Goal: Task Accomplishment & Management: Manage account settings

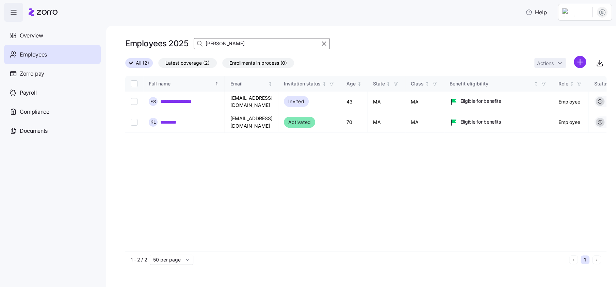
scroll to position [0, 1704]
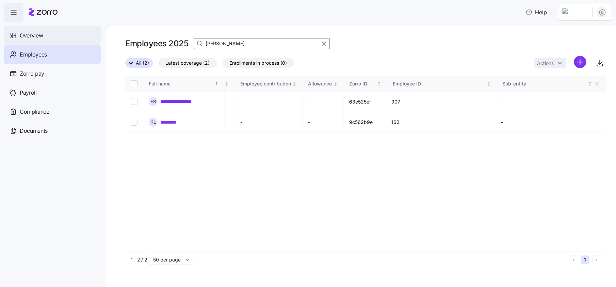
click at [27, 35] on span "Overview" at bounding box center [31, 35] width 23 height 9
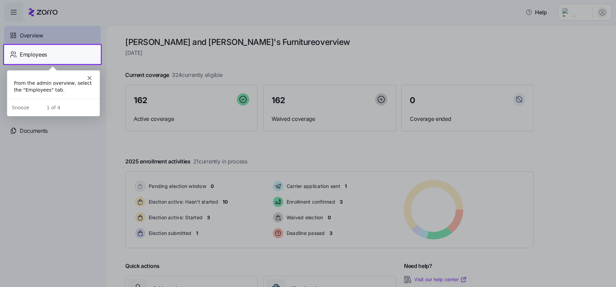
drag, startPoint x: 70, startPoint y: 53, endPoint x: 147, endPoint y: 69, distance: 78.2
click at [70, 53] on div "Employees" at bounding box center [52, 54] width 97 height 19
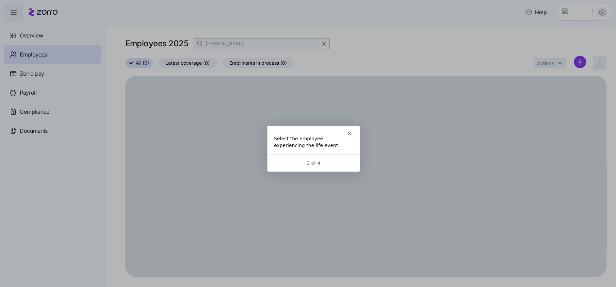
click at [350, 131] on icon "Close" at bounding box center [349, 133] width 4 height 4
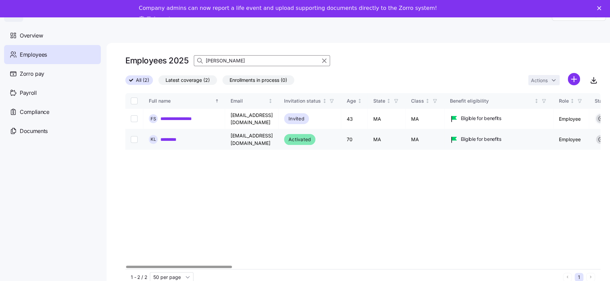
drag, startPoint x: 179, startPoint y: 134, endPoint x: 199, endPoint y: 142, distance: 21.4
click at [179, 136] on link "*********" at bounding box center [172, 139] width 24 height 7
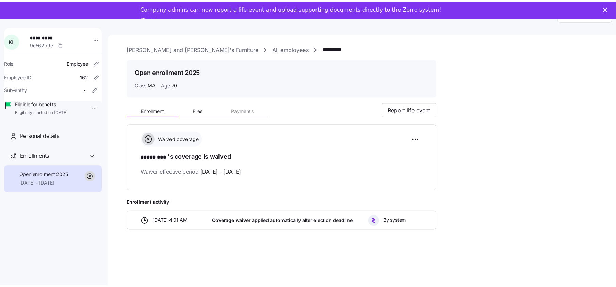
scroll to position [23, 0]
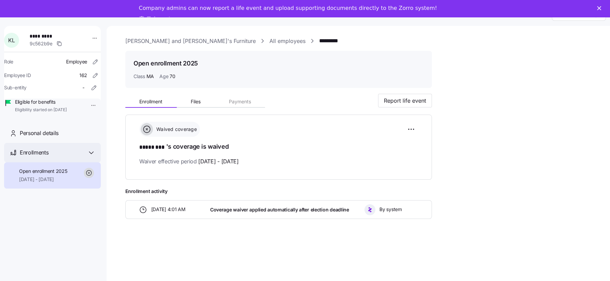
click at [92, 154] on icon at bounding box center [91, 153] width 4 height 2
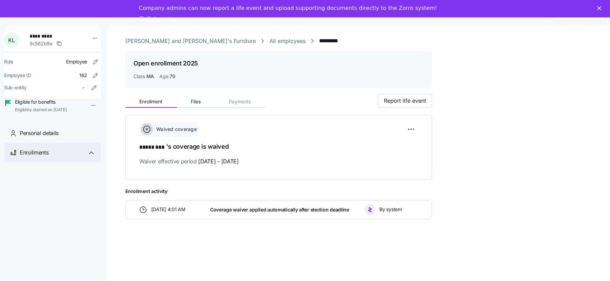
click at [92, 157] on icon at bounding box center [91, 152] width 8 height 8
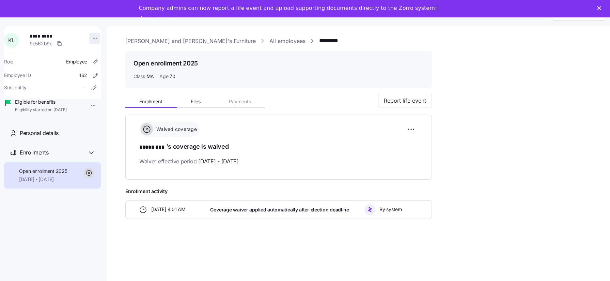
click at [91, 35] on html "Help K L ********* 9c562b9e Role Employee Employee ID 162 Sub-entity - Eligible…" at bounding box center [305, 130] width 610 height 294
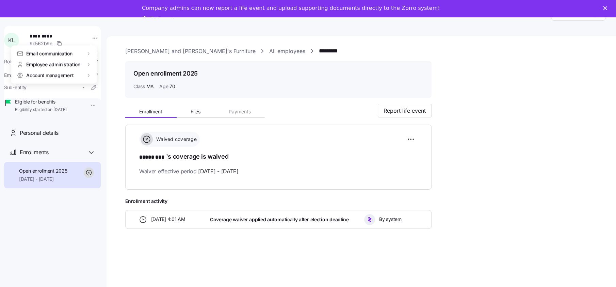
click at [85, 106] on html "Help K L ********* 9c562b9e Role Employee Employee ID 162 Sub-entity - Eligible…" at bounding box center [308, 135] width 616 height 317
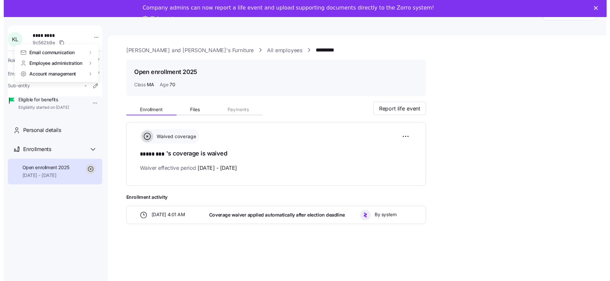
scroll to position [17, 0]
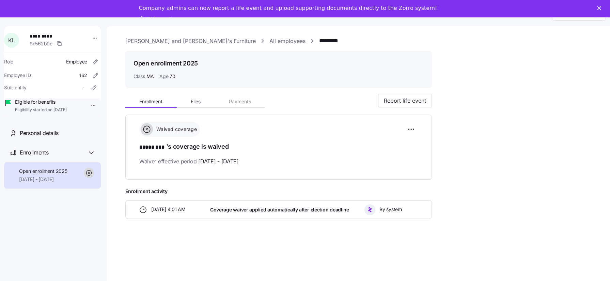
click at [87, 106] on html "Help K L ********* 9c562b9e Role Employee Employee ID 162 Sub-entity - Eligible…" at bounding box center [305, 130] width 610 height 294
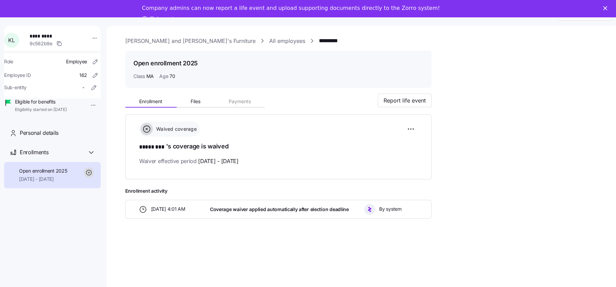
click at [87, 106] on html "Help K L ********* 9c562b9e Role Employee Employee ID 162 Sub-entity - Eligible…" at bounding box center [308, 133] width 616 height 300
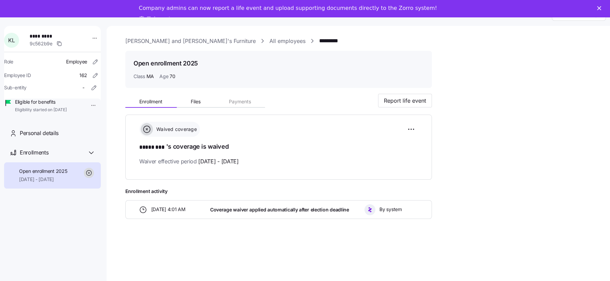
click at [181, 16] on link "Take a tour" at bounding box center [160, 19] width 43 height 7
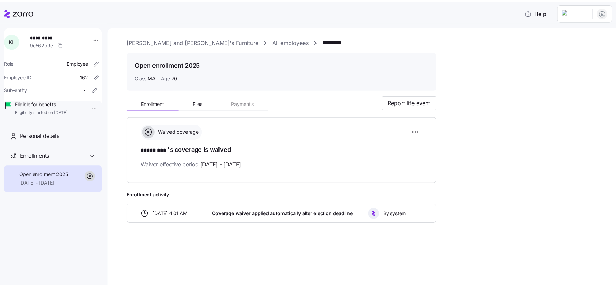
scroll to position [0, 0]
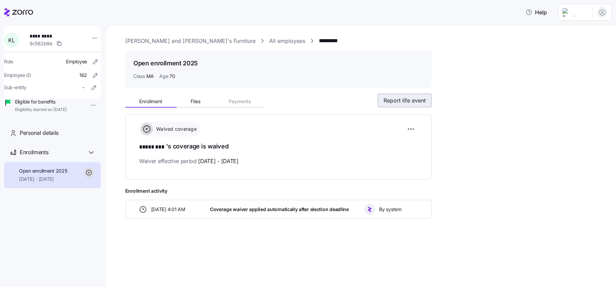
click at [421, 99] on span "Report life event" at bounding box center [405, 100] width 42 height 8
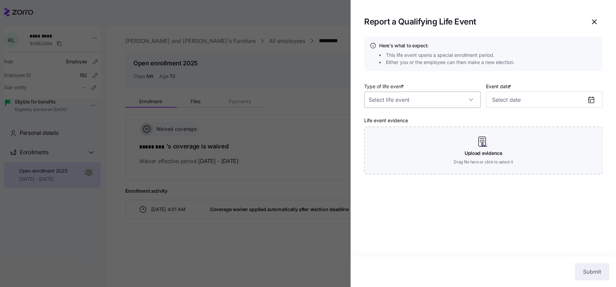
click at [472, 97] on input "Type of life event *" at bounding box center [422, 100] width 116 height 16
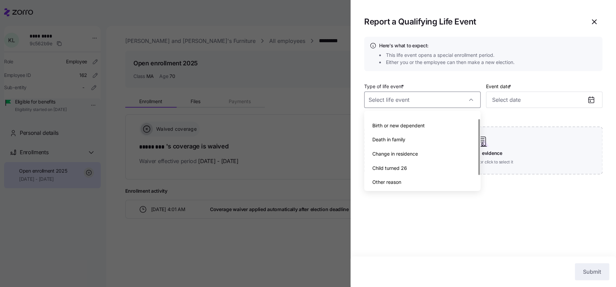
scroll to position [24, 0]
click at [396, 180] on span "Other reason" at bounding box center [387, 181] width 29 height 7
type input "Other reason"
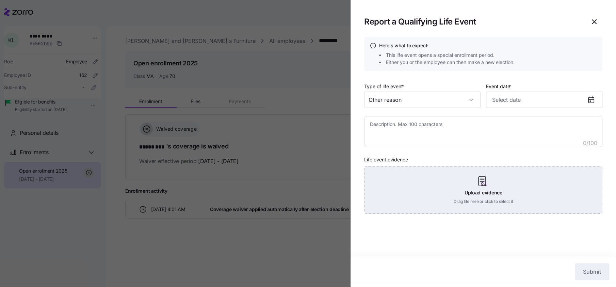
type textarea "x"
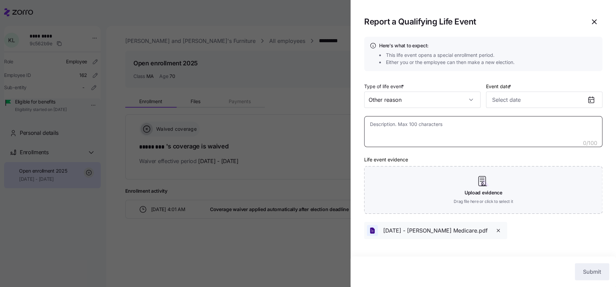
click at [383, 127] on textarea at bounding box center [483, 131] width 238 height 31
click at [508, 100] on input "Event date *" at bounding box center [544, 100] width 116 height 16
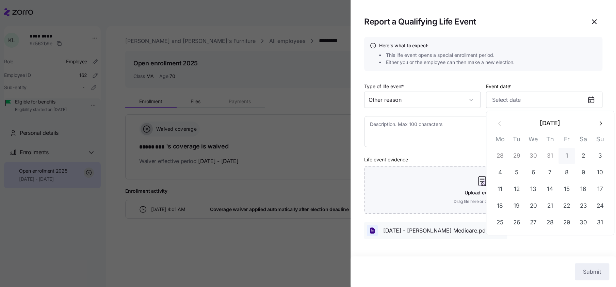
click at [566, 158] on button "1" at bounding box center [567, 156] width 16 height 16
type input "August 1, 2025"
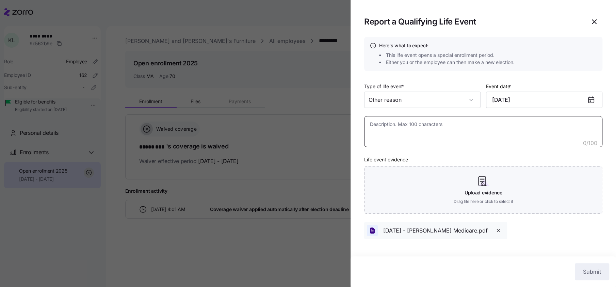
click at [419, 134] on textarea at bounding box center [483, 131] width 238 height 31
type textarea "x"
type textarea "M"
type textarea "x"
type textarea "Me"
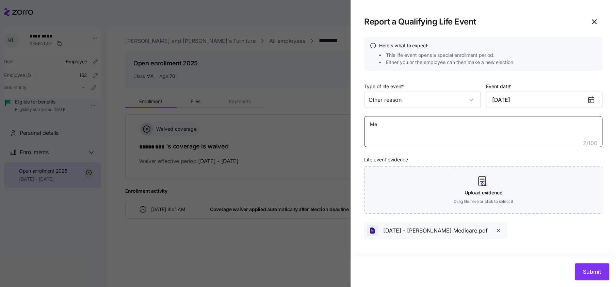
type textarea "x"
type textarea "Med"
type textarea "x"
type textarea "Medi"
type textarea "x"
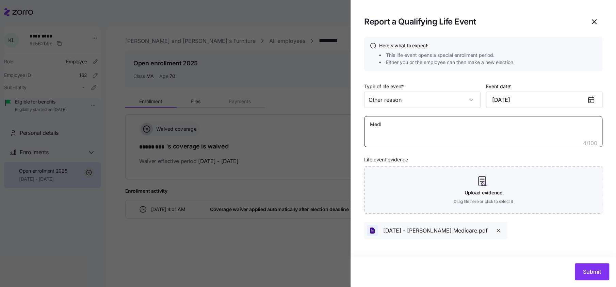
type textarea "Medic"
type textarea "x"
type textarea "Medica"
type textarea "x"
type textarea "Medicar"
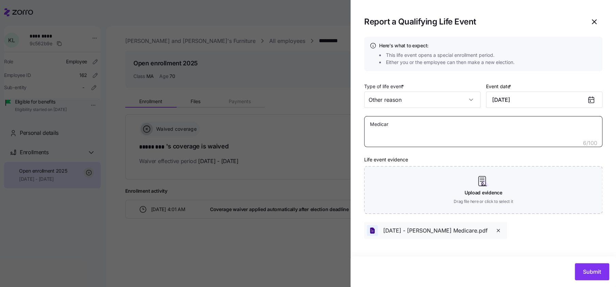
type textarea "x"
type textarea "Medicare"
type textarea "x"
type textarea "Medicare"
type textarea "x"
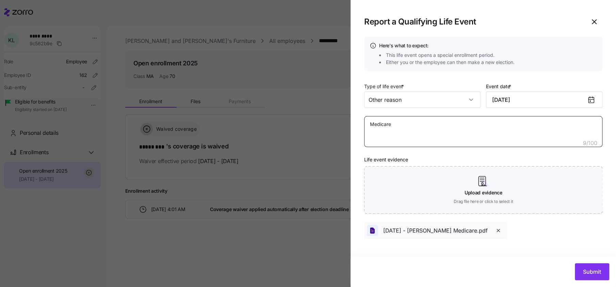
type textarea "Medicare V"
type textarea "x"
type textarea "Medicare Ve"
type textarea "x"
type textarea "Medicare Ver"
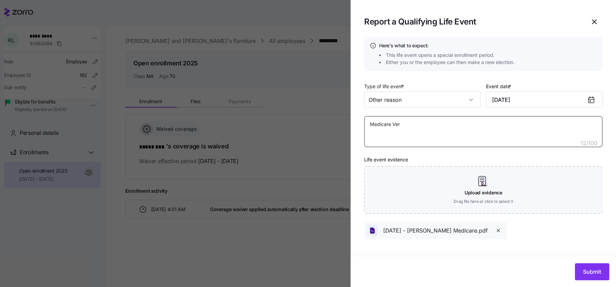
type textarea "x"
type textarea "Medicare Veri"
type textarea "x"
type textarea "Medicare Verif"
type textarea "x"
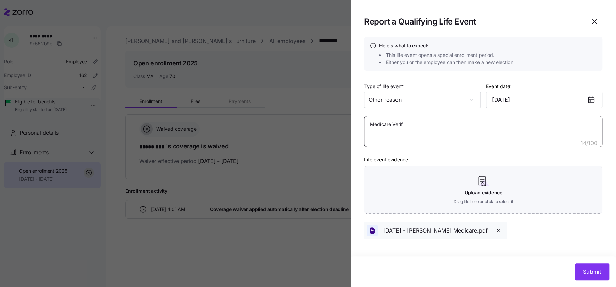
type textarea "Medicare Verifi"
type textarea "x"
type textarea "Medicare Verific"
type textarea "x"
type textarea "Medicare Verifica"
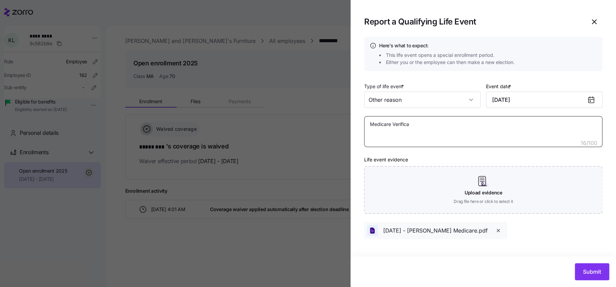
type textarea "x"
type textarea "Medicare Verificat"
type textarea "x"
type textarea "Medicare Verificati"
type textarea "x"
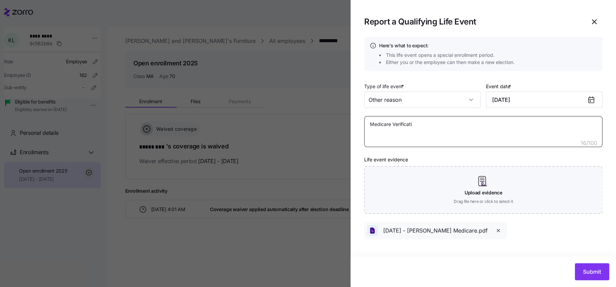
type textarea "Medicare Verificatio"
type textarea "x"
type textarea "Medicare Verification"
type textarea "x"
type textarea "Medicare Verification"
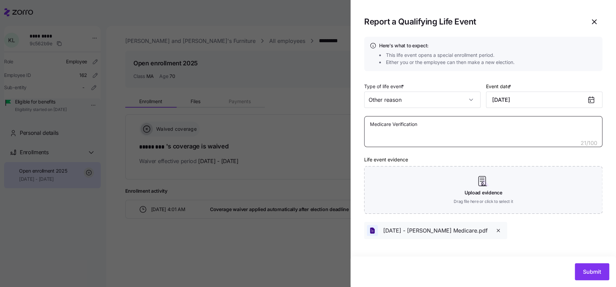
type textarea "x"
type textarea "Medicare Verification L"
type textarea "x"
type textarea "Medicare Verification Le"
type textarea "x"
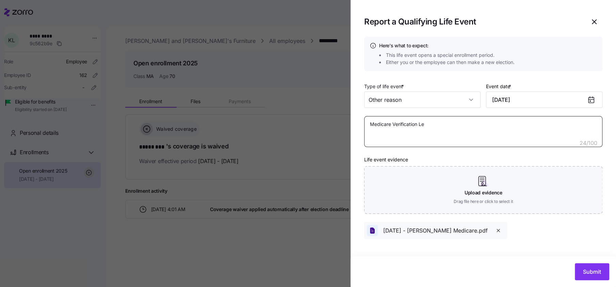
type textarea "Medicare Verification Let"
type textarea "x"
type textarea "Medicare Verification Lett"
type textarea "x"
type textarea "Medicare Verification Lette"
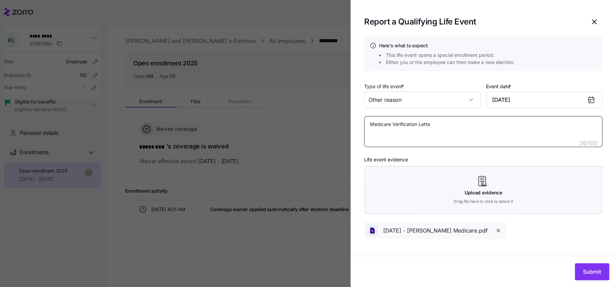
type textarea "x"
type textarea "Medicare Verification Letter"
click at [581, 284] on div "Submit" at bounding box center [484, 271] width 266 height 31
click at [588, 277] on button "Submit" at bounding box center [592, 271] width 34 height 17
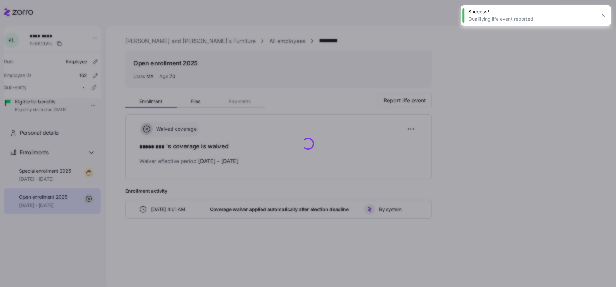
type textarea "x"
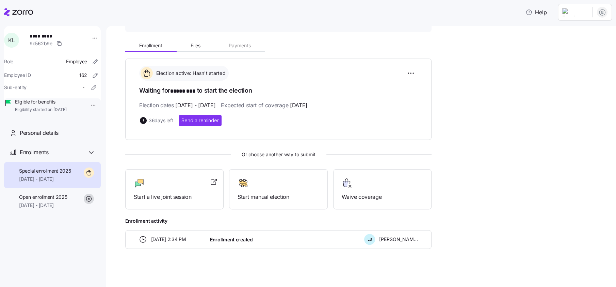
scroll to position [57, 0]
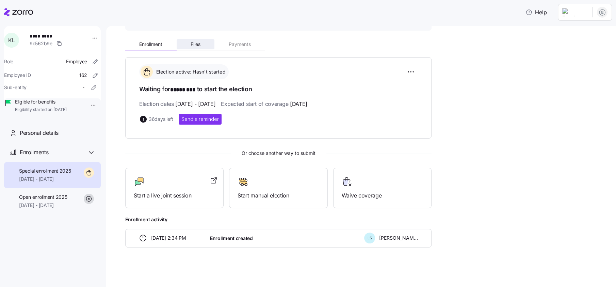
click at [195, 45] on span "Files" at bounding box center [196, 44] width 10 height 5
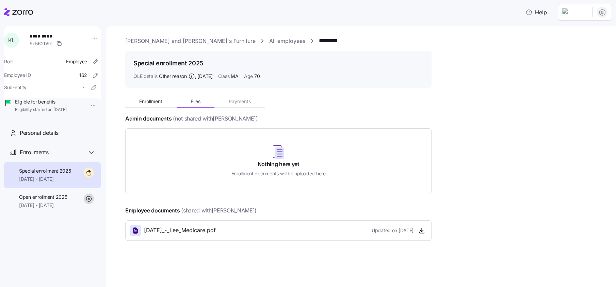
click at [142, 46] on div "Bernie and Phyl's Furniture All employees ********* Special enrollment 2025 QLE…" at bounding box center [365, 155] width 481 height 237
drag, startPoint x: 142, startPoint y: 40, endPoint x: 22, endPoint y: 35, distance: 119.3
click at [141, 40] on link "Bernie and Phyl's Furniture" at bounding box center [190, 41] width 130 height 9
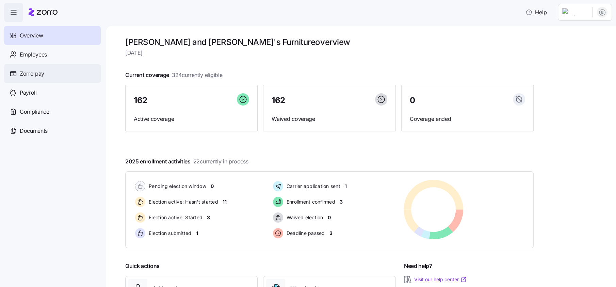
drag, startPoint x: 37, startPoint y: 56, endPoint x: 71, endPoint y: 65, distance: 35.2
click at [37, 56] on span "Employees" at bounding box center [33, 54] width 27 height 9
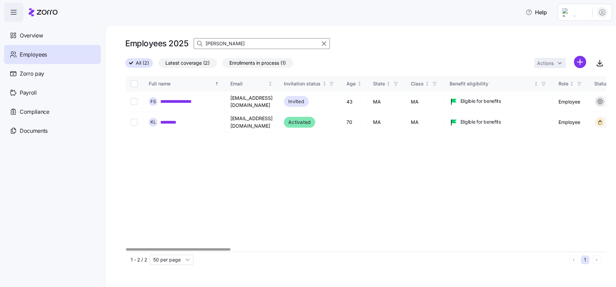
click at [229, 41] on input "[PERSON_NAME]" at bounding box center [262, 43] width 136 height 11
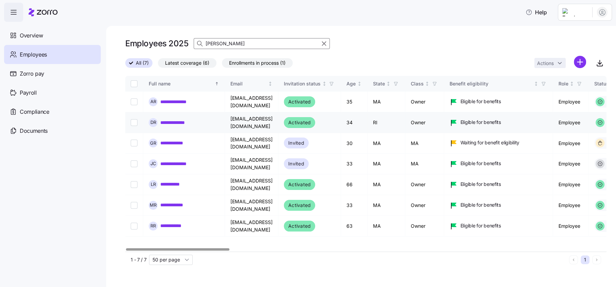
type input "RUBIN"
click at [184, 120] on link "**********" at bounding box center [179, 122] width 38 height 7
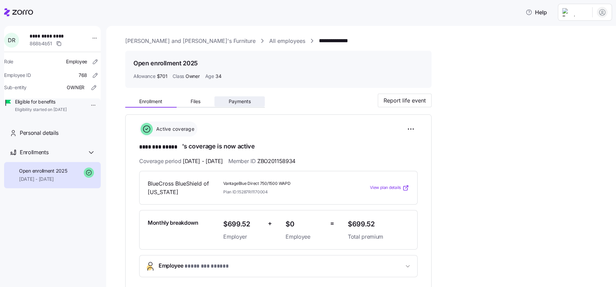
click at [246, 100] on span "Payments" at bounding box center [240, 101] width 22 height 5
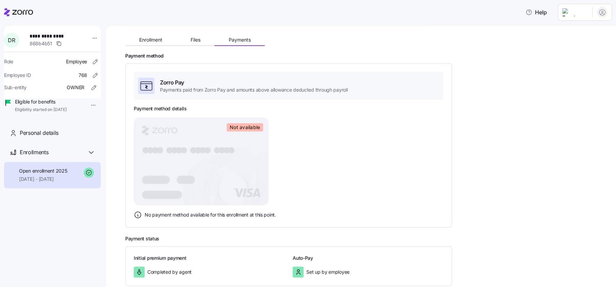
scroll to position [59, 0]
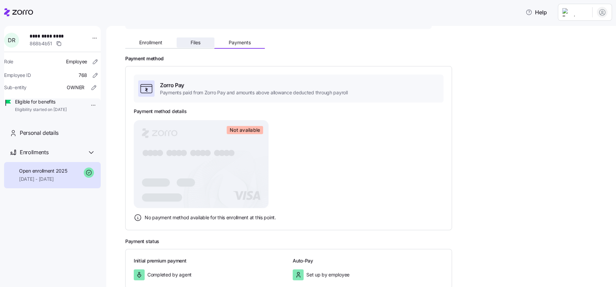
click at [196, 44] on span "Files" at bounding box center [196, 42] width 10 height 5
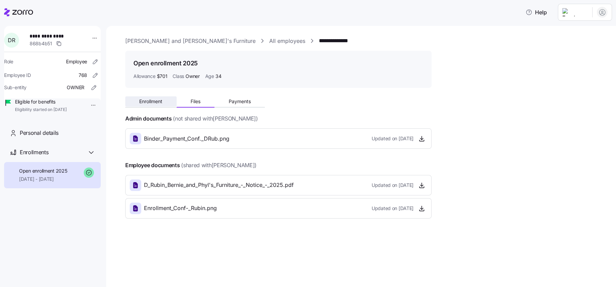
click at [148, 102] on span "Enrollment" at bounding box center [150, 101] width 23 height 5
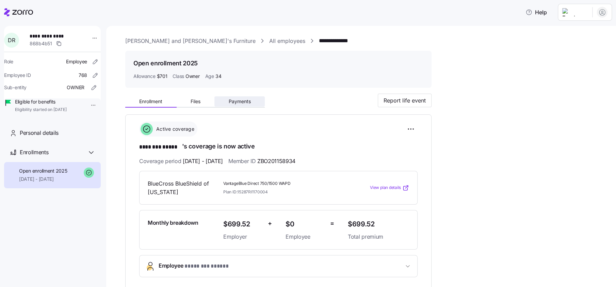
click at [245, 102] on span "Payments" at bounding box center [240, 101] width 22 height 5
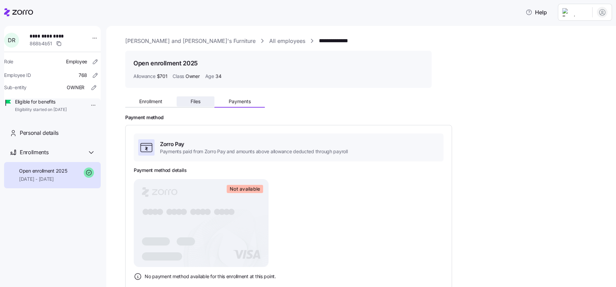
drag, startPoint x: 188, startPoint y: 96, endPoint x: 202, endPoint y: 102, distance: 14.9
click at [188, 96] on button "Files" at bounding box center [196, 101] width 38 height 10
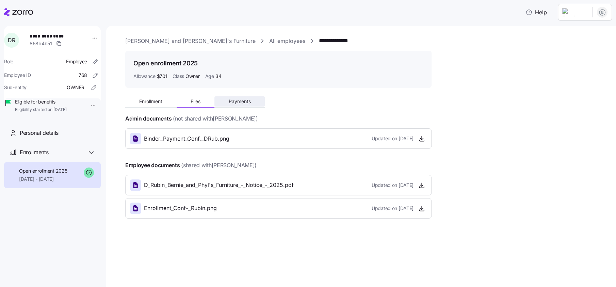
click at [252, 105] on button "Payments" at bounding box center [240, 101] width 50 height 10
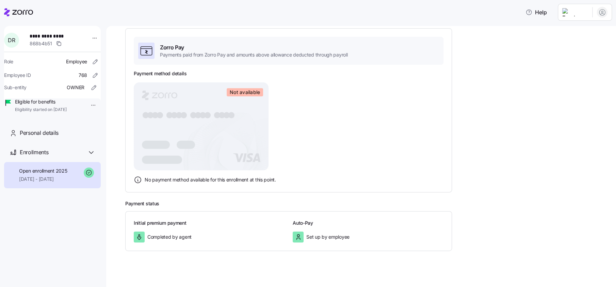
scroll to position [101, 0]
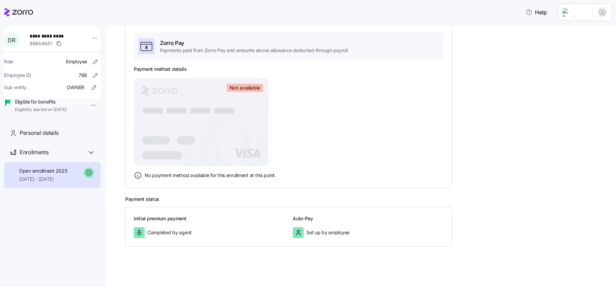
click at [251, 90] on span "Not available" at bounding box center [245, 88] width 30 height 6
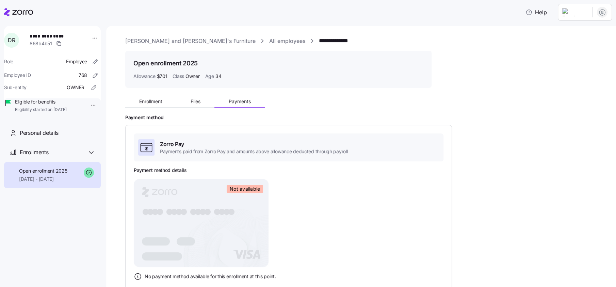
click at [269, 41] on link "All employees" at bounding box center [287, 41] width 36 height 9
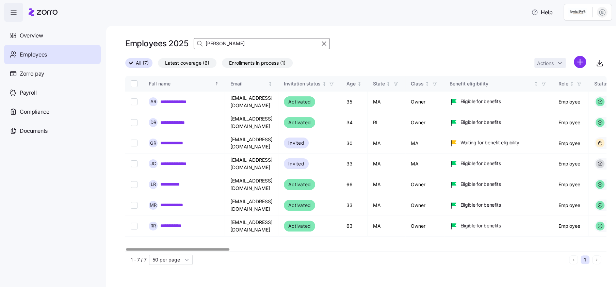
click at [237, 45] on input "RUBIN" at bounding box center [262, 43] width 136 height 11
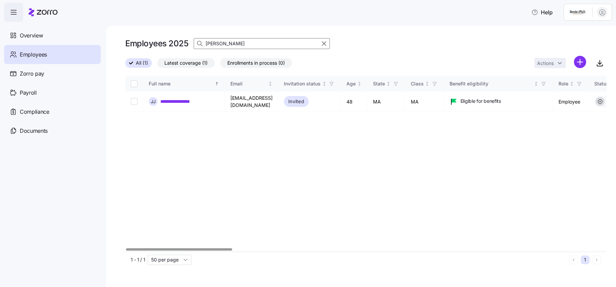
click at [155, 251] on div at bounding box center [179, 249] width 106 height 2
type input "jach"
click at [187, 98] on link "**********" at bounding box center [185, 101] width 50 height 7
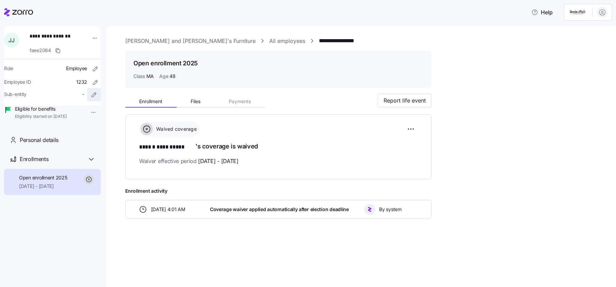
click at [91, 90] on span "button" at bounding box center [94, 94] width 13 height 13
click at [89, 40] on html "**********" at bounding box center [308, 141] width 616 height 283
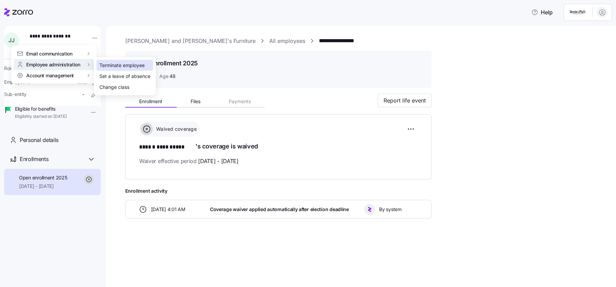
click at [113, 64] on div "Terminate employee" at bounding box center [121, 65] width 45 height 7
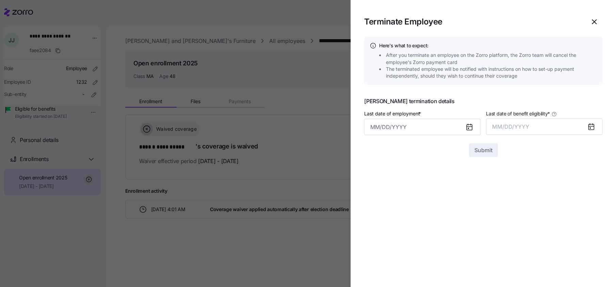
click at [468, 128] on icon at bounding box center [469, 127] width 5 height 5
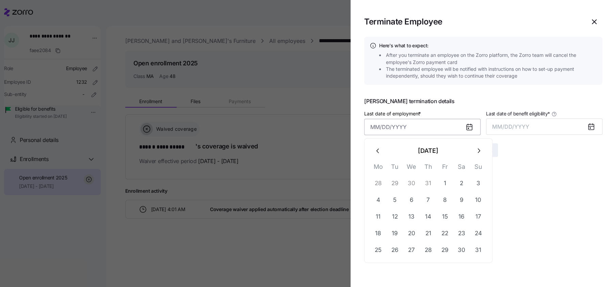
click at [377, 129] on input "Last date of employment *" at bounding box center [422, 127] width 116 height 16
click at [460, 216] on button "16" at bounding box center [462, 216] width 16 height 16
type input "August 16, 2025"
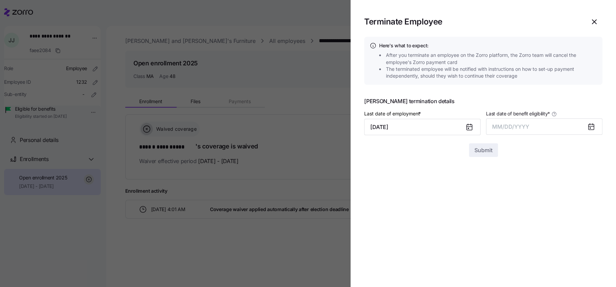
click at [592, 126] on icon at bounding box center [591, 126] width 5 height 5
click at [511, 126] on span "MM/DD/YYYY" at bounding box center [510, 126] width 37 height 7
click at [545, 204] on button "Aug" at bounding box center [550, 203] width 39 height 16
click at [484, 149] on span "Submit" at bounding box center [484, 150] width 18 height 8
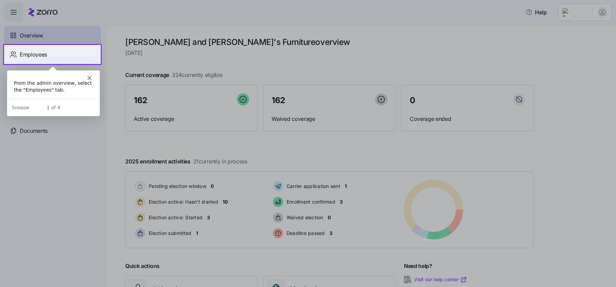
click at [43, 57] on span "Employees" at bounding box center [33, 54] width 27 height 9
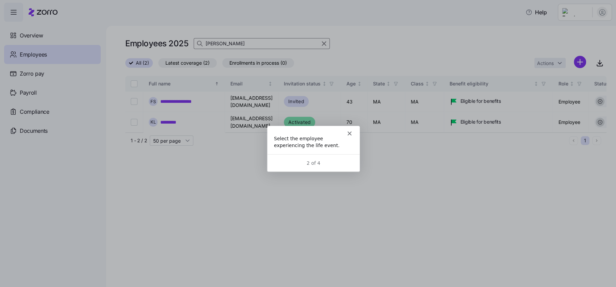
click at [47, 56] on div "Employees" at bounding box center [52, 54] width 97 height 19
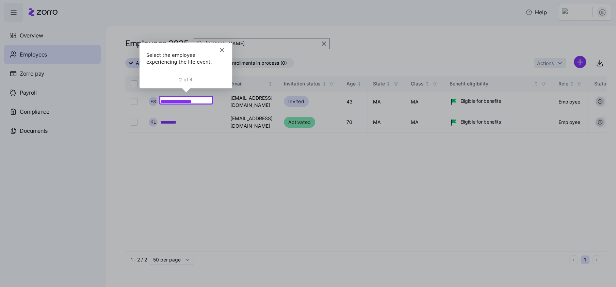
click at [47, 56] on div at bounding box center [308, 48] width 616 height 97
click at [32, 56] on div at bounding box center [308, 48] width 616 height 97
click at [179, 114] on div at bounding box center [308, 196] width 616 height 184
click at [184, 100] on link "**********" at bounding box center [185, 101] width 51 height 7
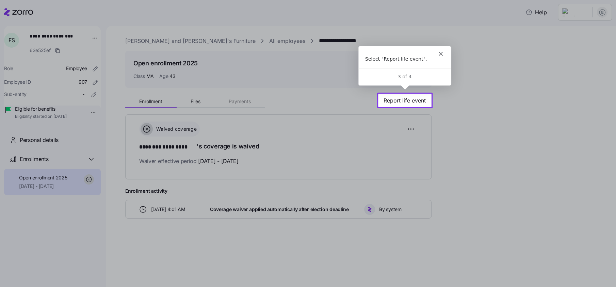
click at [413, 75] on div "3 of 4" at bounding box center [404, 76] width 93 height 7
click at [398, 99] on span "Report life event" at bounding box center [405, 100] width 42 height 8
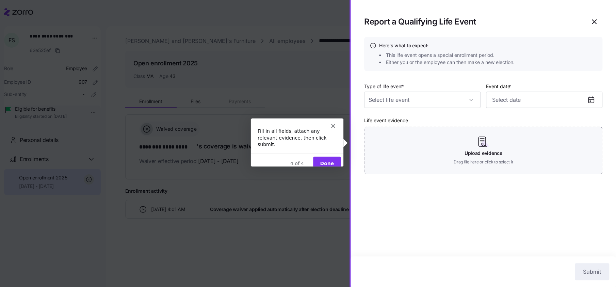
click at [596, 20] on div "Product tour overlay" at bounding box center [308, 143] width 616 height 287
click at [326, 157] on button "Done" at bounding box center [327, 163] width 28 height 14
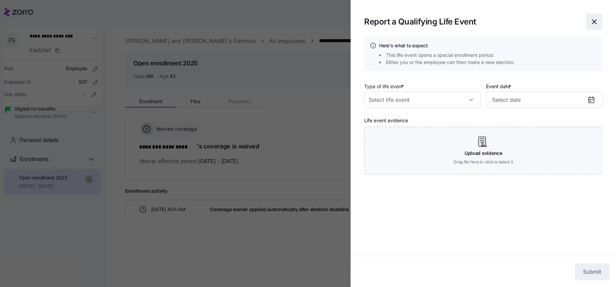
click at [593, 20] on icon "button" at bounding box center [594, 22] width 4 height 4
